Goal: Communication & Community: Answer question/provide support

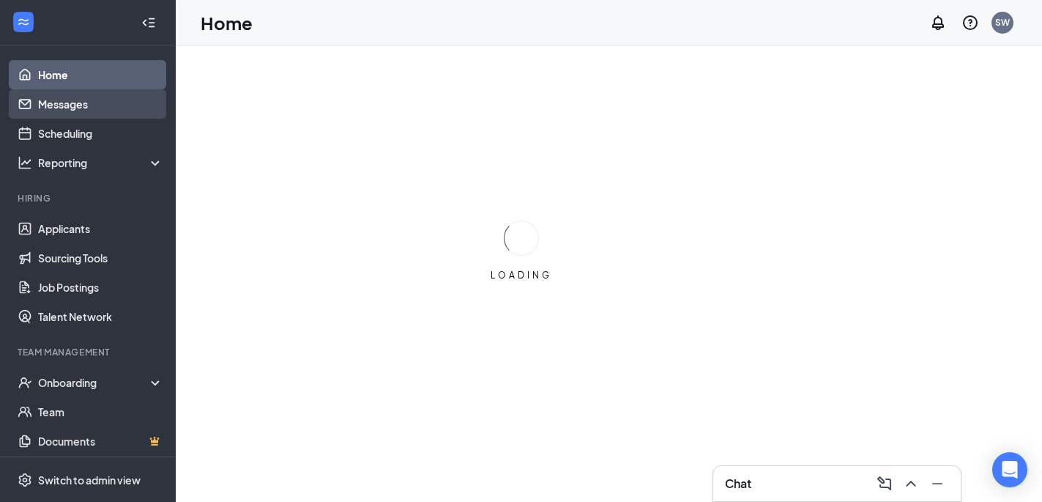
click at [53, 111] on link "Messages" at bounding box center [100, 103] width 125 height 29
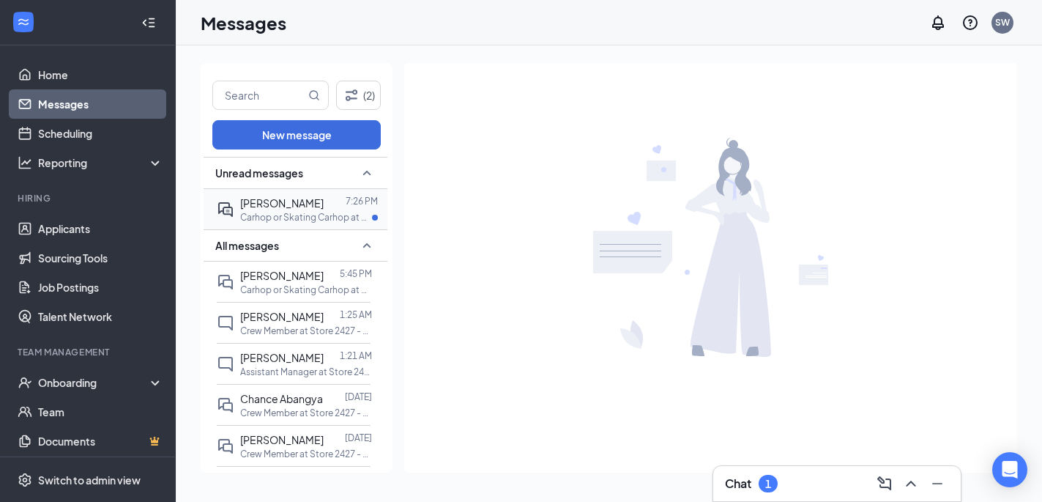
click at [292, 215] on p "Carhop or Skating Carhop at Store 2427 - LULING" at bounding box center [306, 217] width 132 height 12
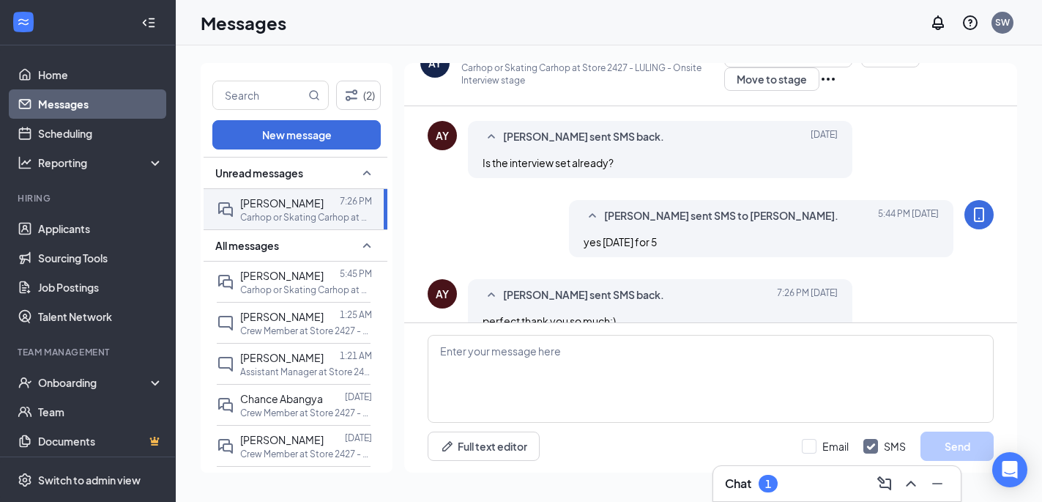
scroll to position [622, 0]
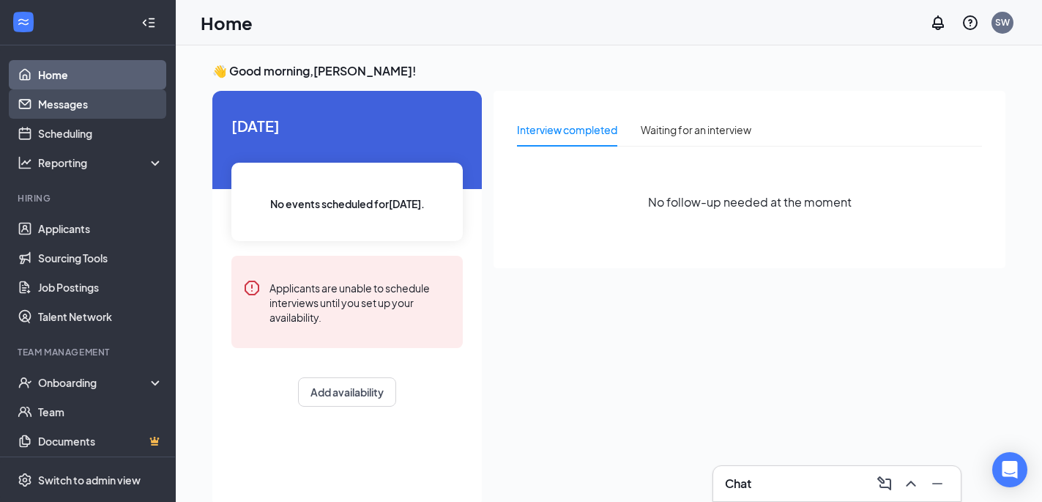
click at [67, 107] on link "Messages" at bounding box center [100, 103] width 125 height 29
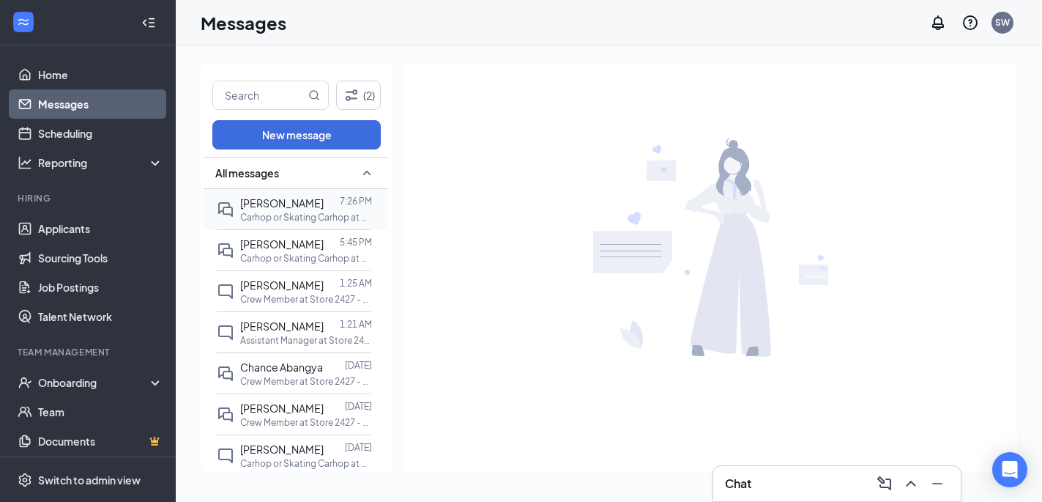
click at [289, 210] on div "[PERSON_NAME]" at bounding box center [282, 203] width 84 height 16
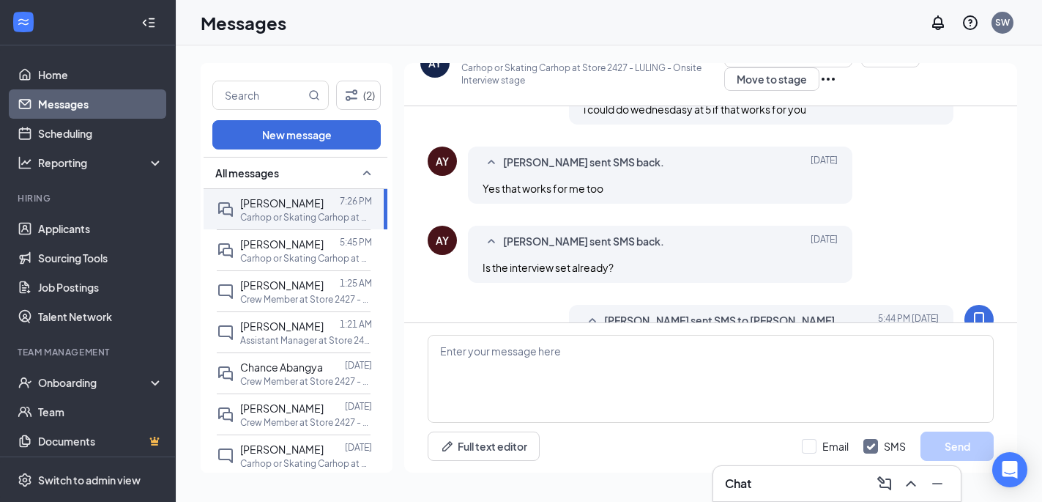
scroll to position [622, 0]
